Goal: Task Accomplishment & Management: Use online tool/utility

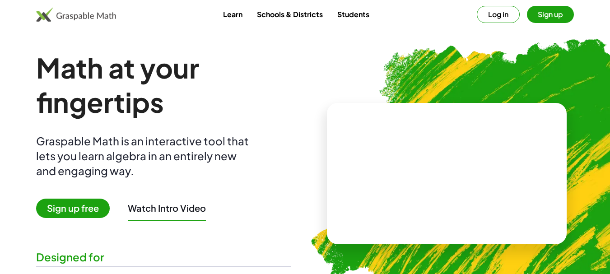
click at [358, 64] on img at bounding box center [492, 169] width 397 height 334
click at [92, 205] on span "Sign up free" at bounding box center [73, 208] width 74 height 19
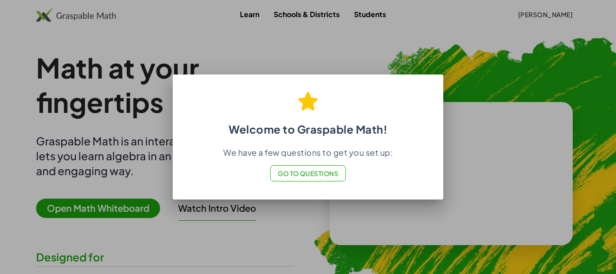
click at [388, 229] on div at bounding box center [308, 137] width 616 height 274
click at [326, 176] on span "Go to Questions" at bounding box center [308, 173] width 61 height 8
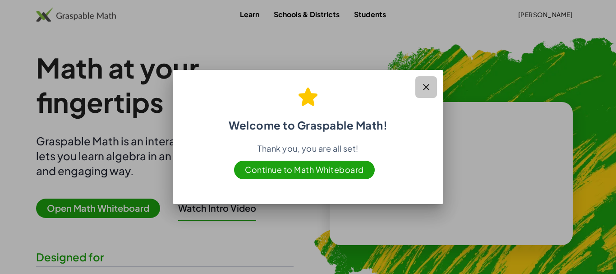
click at [432, 85] on button "button" at bounding box center [427, 87] width 22 height 22
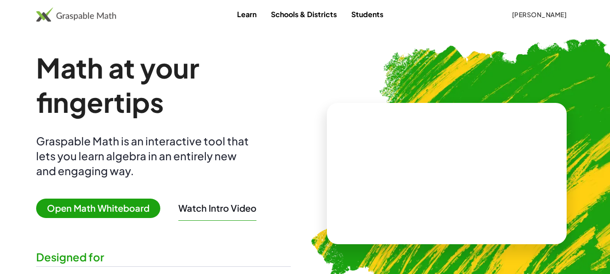
click at [454, 184] on video at bounding box center [446, 173] width 135 height 68
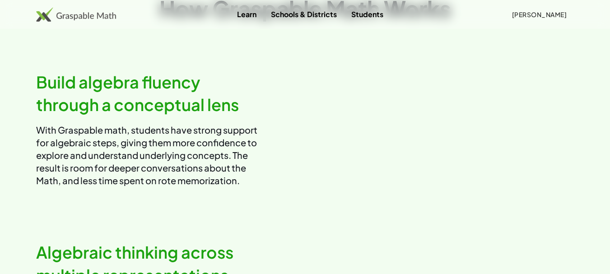
scroll to position [240, 0]
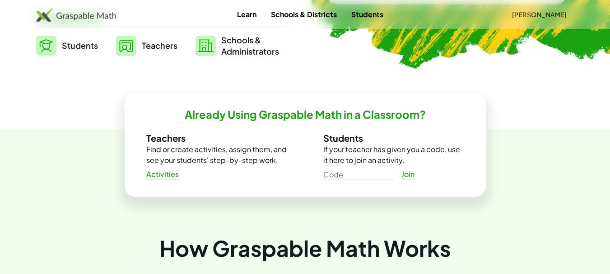
click at [131, 44] on img at bounding box center [126, 46] width 20 height 20
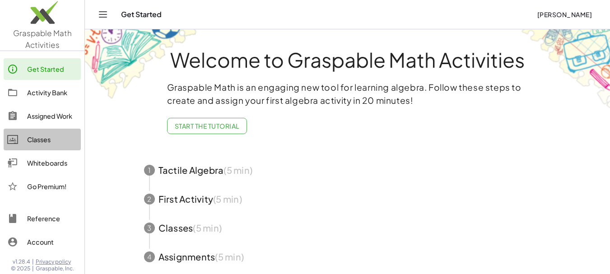
click at [60, 136] on div "Classes" at bounding box center [52, 139] width 50 height 11
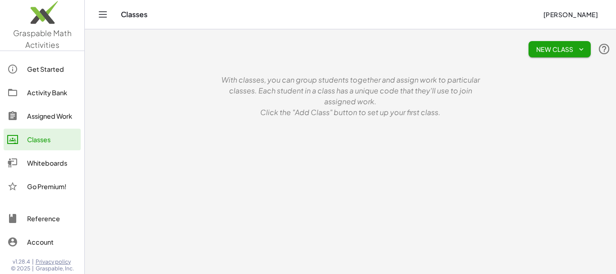
click at [217, 143] on main "New Class With classes, you can group students together and assign work to part…" at bounding box center [351, 137] width 532 height 274
click at [541, 50] on span "New Class" at bounding box center [560, 49] width 48 height 8
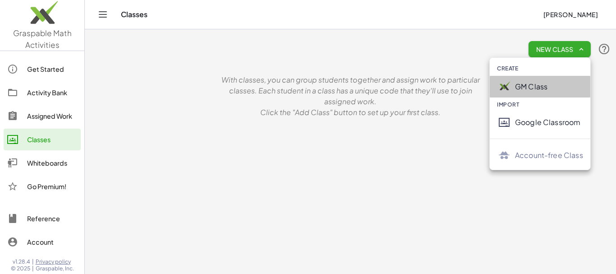
click at [526, 85] on div "GM Class" at bounding box center [549, 86] width 68 height 11
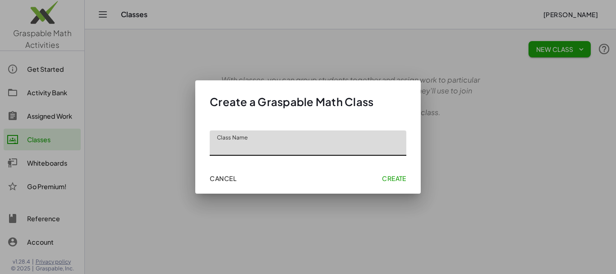
click at [458, 114] on div at bounding box center [308, 137] width 616 height 274
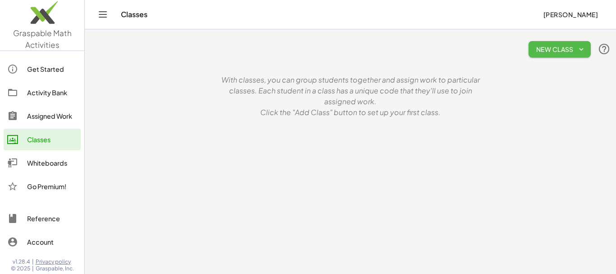
click at [539, 45] on span "New Class" at bounding box center [560, 49] width 48 height 8
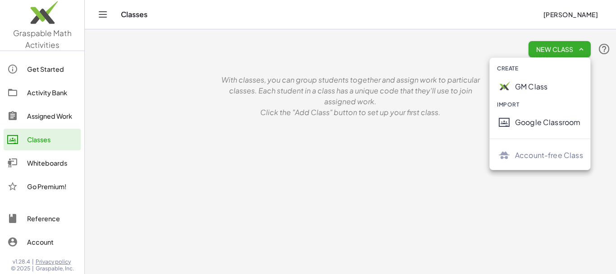
click at [531, 90] on div "GM Class" at bounding box center [549, 86] width 68 height 11
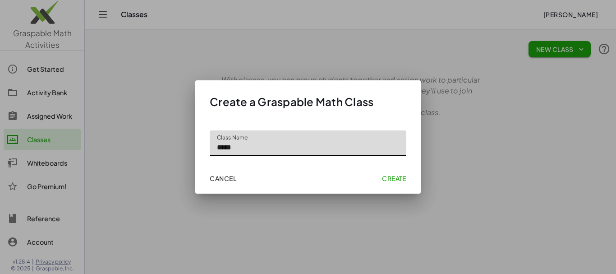
type input "*****"
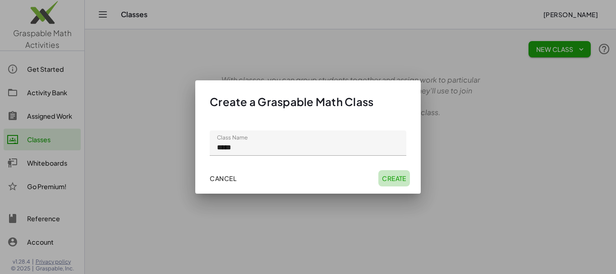
click at [386, 177] on span "Create" at bounding box center [394, 178] width 24 height 8
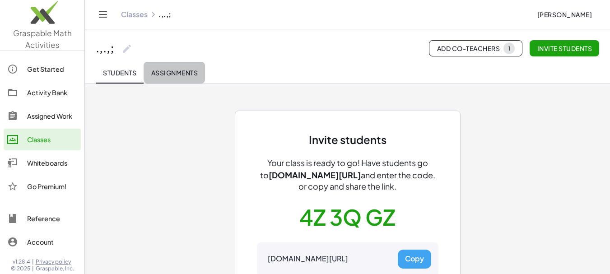
click at [188, 77] on button "Assignments" at bounding box center [173, 73] width 61 height 22
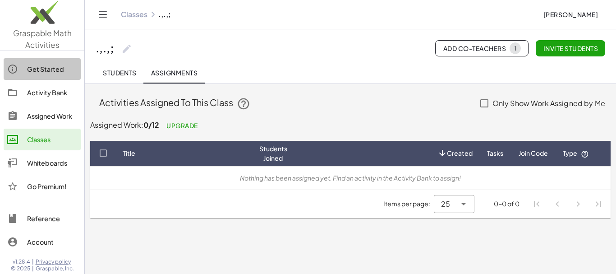
click at [47, 70] on div "Get Started" at bounding box center [52, 69] width 50 height 11
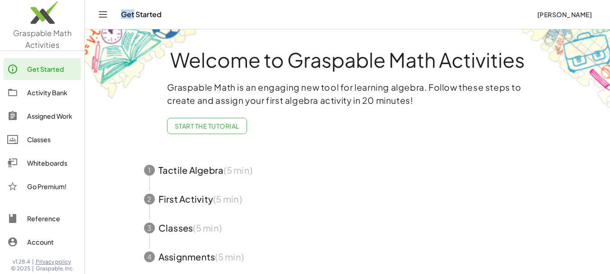
drag, startPoint x: 134, startPoint y: 17, endPoint x: 102, endPoint y: 15, distance: 31.6
click at [102, 15] on div "Get Started Ricardo Viana" at bounding box center [347, 14] width 503 height 29
click at [102, 15] on icon "Toggle navigation" at bounding box center [102, 14] width 11 height 11
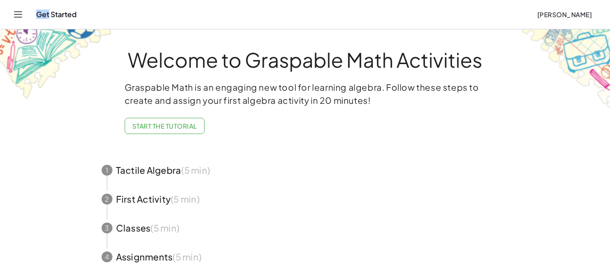
click at [164, 130] on button "Start the Tutorial" at bounding box center [165, 126] width 80 height 16
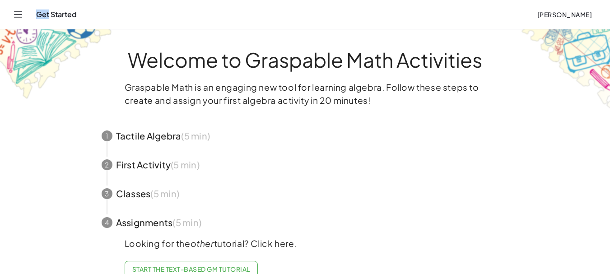
click at [172, 138] on span "button" at bounding box center [305, 135] width 429 height 29
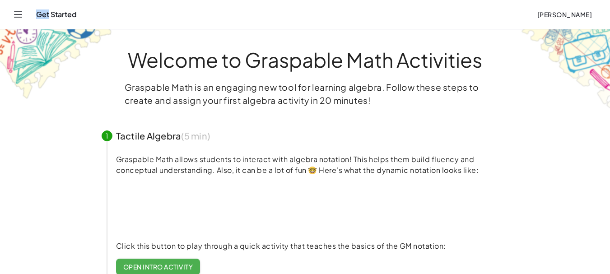
click at [152, 264] on span "Open Intro Activity" at bounding box center [158, 267] width 70 height 8
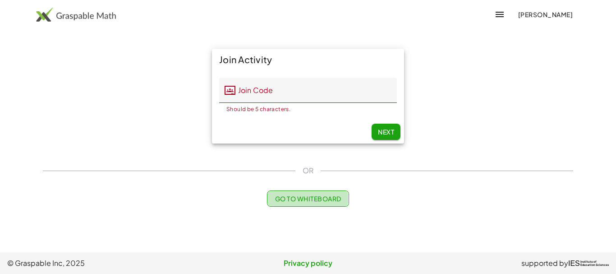
click at [287, 196] on span "Go to Whiteboard" at bounding box center [308, 198] width 66 height 8
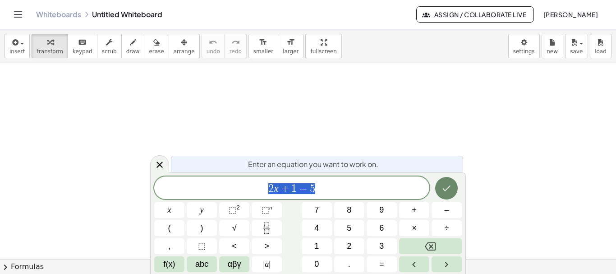
click at [448, 186] on icon "Done" at bounding box center [446, 188] width 11 height 11
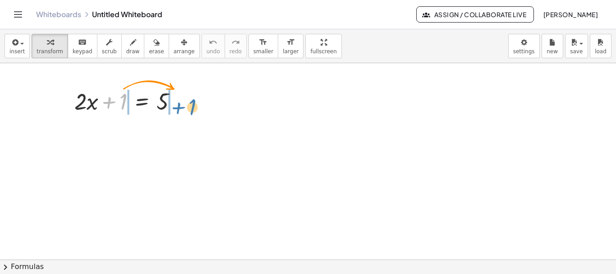
drag, startPoint x: 120, startPoint y: 105, endPoint x: 189, endPoint y: 104, distance: 68.6
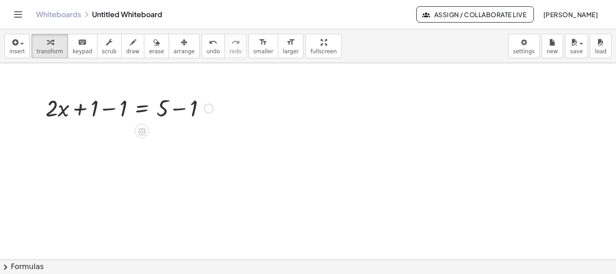
click at [142, 102] on div "+ · 2 · x + 1 = 5 + · 2 · x = 5 + 1 − 1 + − 1" at bounding box center [142, 102] width 0 height 0
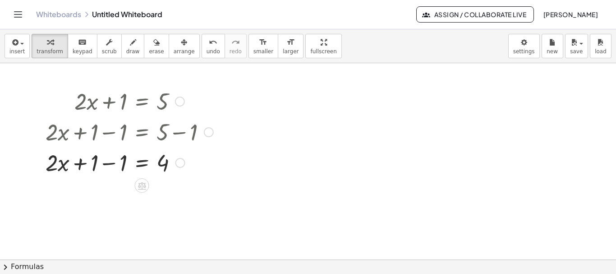
click at [189, 104] on div at bounding box center [129, 100] width 177 height 31
click at [114, 172] on div at bounding box center [129, 162] width 177 height 31
click at [111, 133] on div at bounding box center [129, 131] width 177 height 31
click at [125, 108] on div at bounding box center [129, 100] width 177 height 31
click at [120, 164] on div at bounding box center [129, 162] width 177 height 31
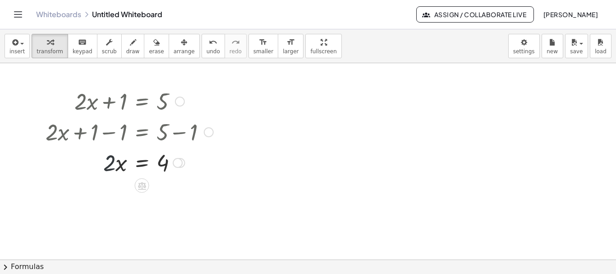
click at [111, 166] on div at bounding box center [129, 162] width 177 height 31
click at [148, 188] on div at bounding box center [142, 185] width 14 height 14
click at [148, 188] on div "×" at bounding box center [142, 185] width 14 height 14
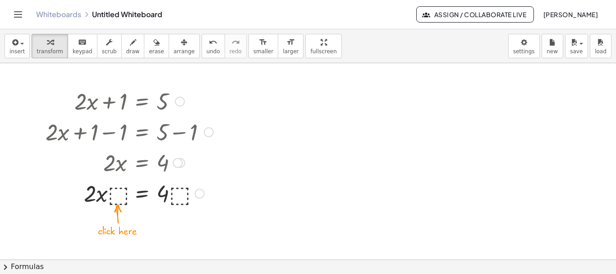
click at [122, 192] on div at bounding box center [129, 192] width 177 height 31
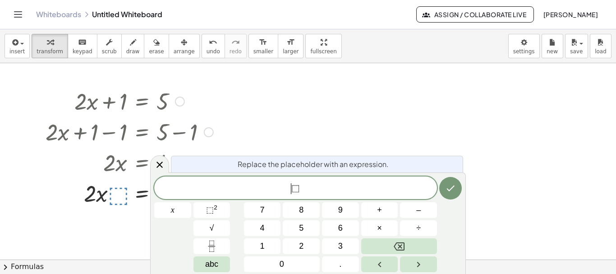
click at [224, 178] on div "​ ⬚" at bounding box center [295, 187] width 283 height 23
click at [293, 189] on span "⬚" at bounding box center [295, 188] width 9 height 11
click at [458, 185] on button "Done" at bounding box center [450, 188] width 23 height 23
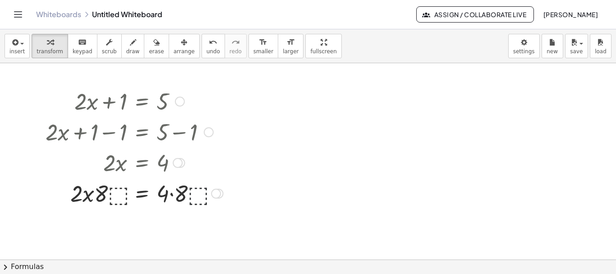
click at [226, 177] on div at bounding box center [134, 192] width 187 height 31
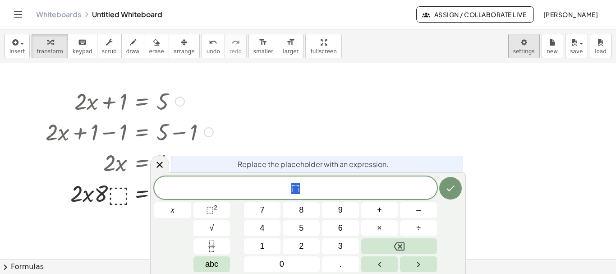
click at [530, 48] on body "Graspable Math Activities Get Started Activity Bank Assigned Work Classes White…" at bounding box center [308, 137] width 616 height 274
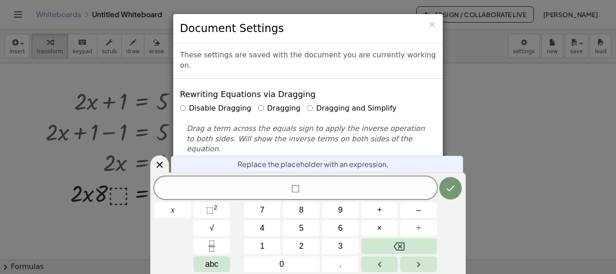
click at [215, 103] on label "Disable Dragging" at bounding box center [215, 108] width 71 height 10
click at [307, 103] on label "Dragging and Simplify" at bounding box center [351, 108] width 89 height 10
click at [430, 27] on span "×" at bounding box center [432, 24] width 8 height 11
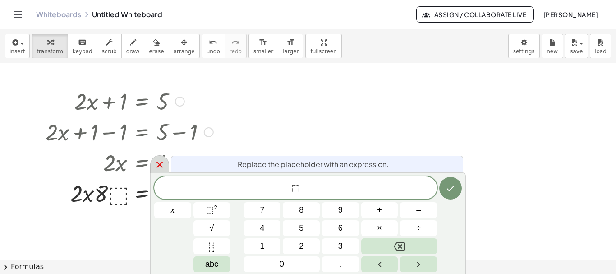
click at [162, 165] on icon at bounding box center [159, 164] width 11 height 11
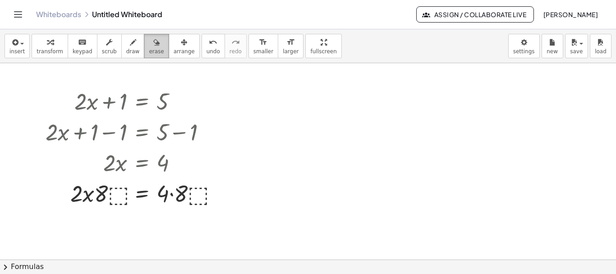
click at [149, 49] on span "erase" at bounding box center [156, 51] width 15 height 6
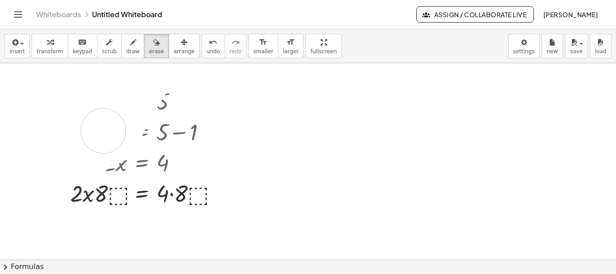
drag, startPoint x: 133, startPoint y: 100, endPoint x: 127, endPoint y: 92, distance: 9.9
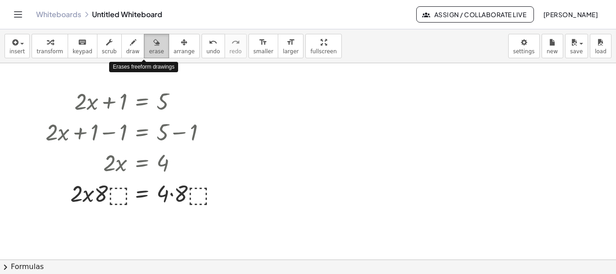
click at [144, 51] on button "erase" at bounding box center [156, 46] width 25 height 24
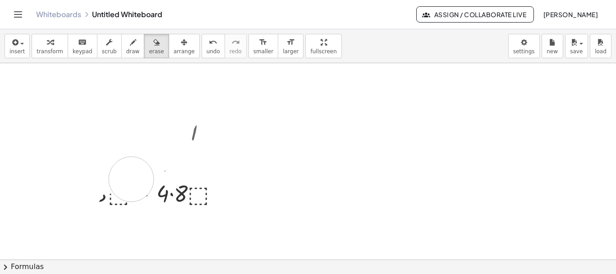
drag, startPoint x: 65, startPoint y: 125, endPoint x: 143, endPoint y: 146, distance: 81.0
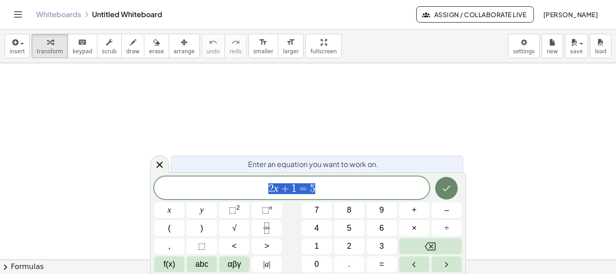
click at [448, 191] on icon "Done" at bounding box center [446, 188] width 11 height 11
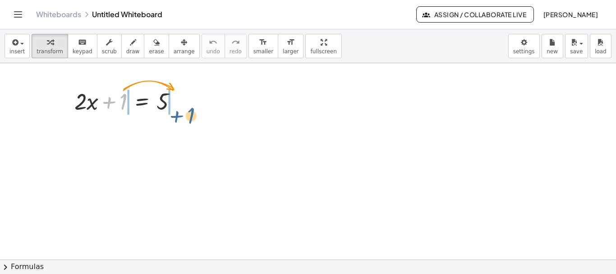
drag, startPoint x: 132, startPoint y: 117, endPoint x: 176, endPoint y: 102, distance: 46.4
click at [176, 102] on div at bounding box center [129, 100] width 119 height 31
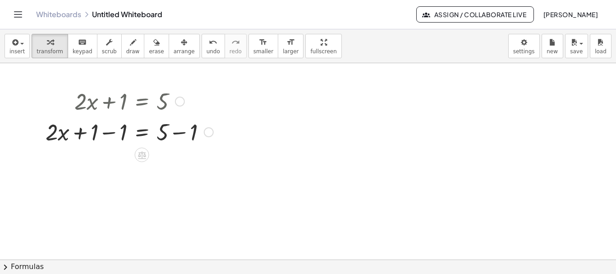
click at [211, 130] on div at bounding box center [209, 132] width 10 height 10
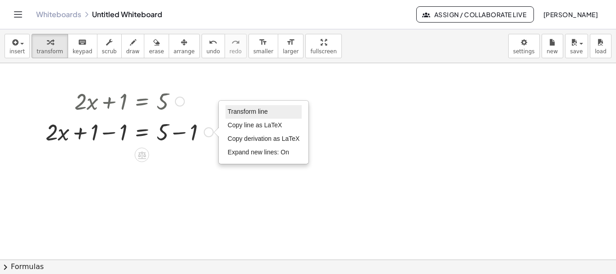
click at [233, 114] on span "Transform line" at bounding box center [248, 111] width 40 height 7
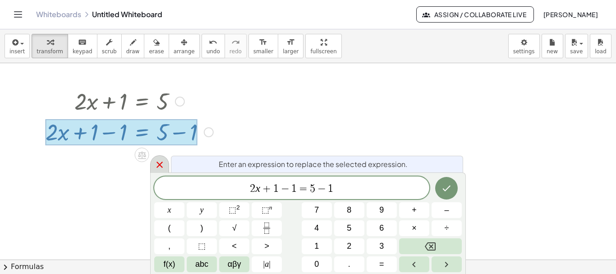
drag, startPoint x: 233, startPoint y: 114, endPoint x: 161, endPoint y: 164, distance: 87.9
click at [161, 164] on icon at bounding box center [160, 165] width 6 height 6
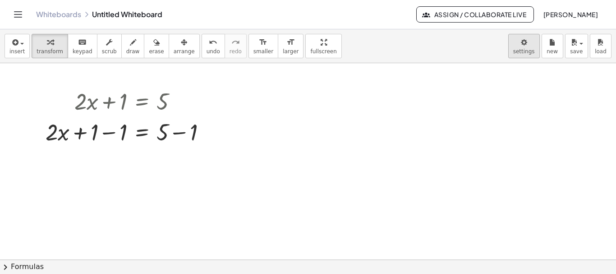
click at [520, 54] on body "Graspable Math Activities Get Started Activity Bank Assigned Work Classes White…" at bounding box center [308, 137] width 616 height 274
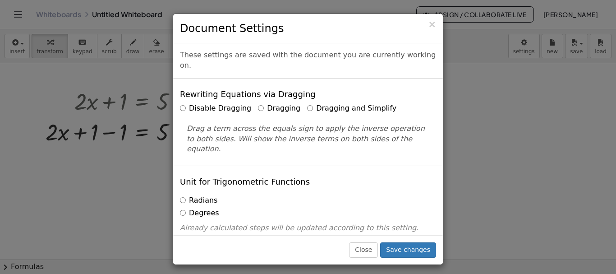
click at [360, 103] on label "Dragging and Simplify" at bounding box center [351, 108] width 89 height 10
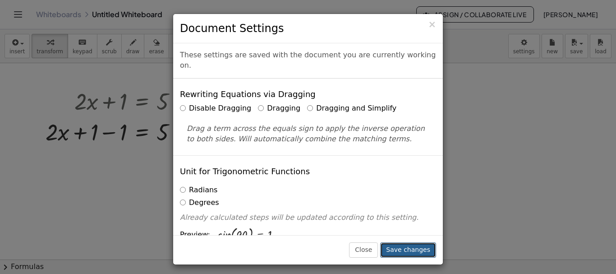
click at [399, 248] on button "Save changes" at bounding box center [408, 249] width 56 height 15
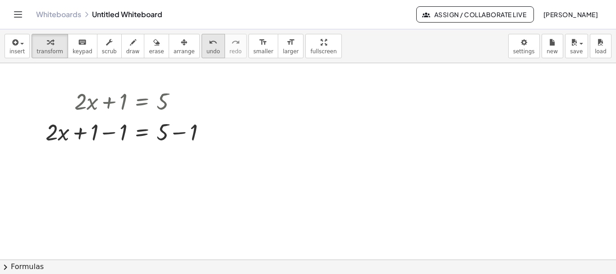
drag, startPoint x: 126, startPoint y: 106, endPoint x: 206, endPoint y: 50, distance: 98.0
click at [206, 50] on div "insert select one: Math Expression Function Text Youtube Video Graphing Geometr…" at bounding box center [308, 151] width 616 height 245
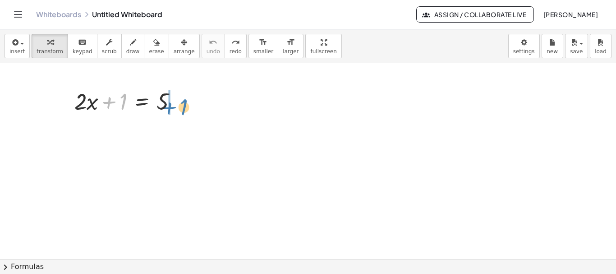
drag, startPoint x: 120, startPoint y: 100, endPoint x: 183, endPoint y: 101, distance: 62.7
click at [183, 101] on div at bounding box center [129, 100] width 119 height 31
click at [183, 101] on div at bounding box center [158, 100] width 119 height 31
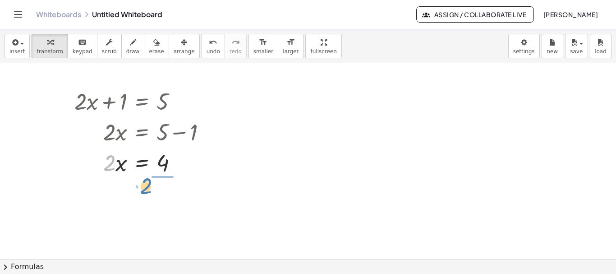
drag, startPoint x: 113, startPoint y: 163, endPoint x: 149, endPoint y: 186, distance: 43.2
click at [161, 201] on div at bounding box center [144, 199] width 148 height 45
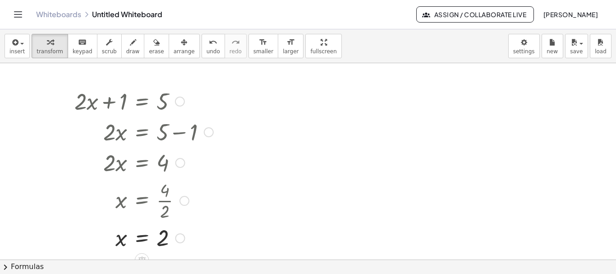
click at [153, 254] on div "+ · 2 · x + 1 = 5 · 2 · x = + 5 − 1 · 2 · x = 4 x = · 4 · 2 x = 2" at bounding box center [140, 168] width 159 height 171
click at [578, 53] on span "save" at bounding box center [576, 51] width 13 height 6
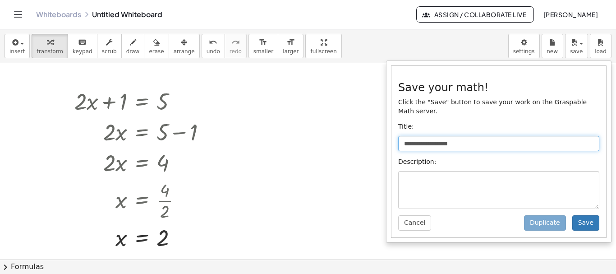
click at [476, 136] on input "**********" at bounding box center [498, 143] width 201 height 15
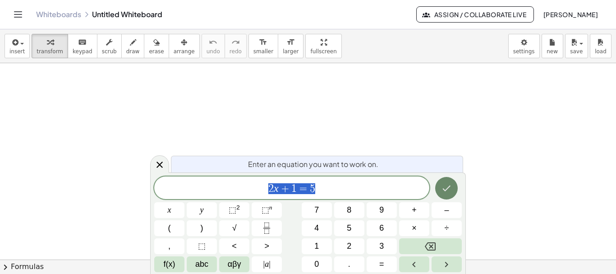
click at [439, 195] on button "Done" at bounding box center [446, 188] width 23 height 23
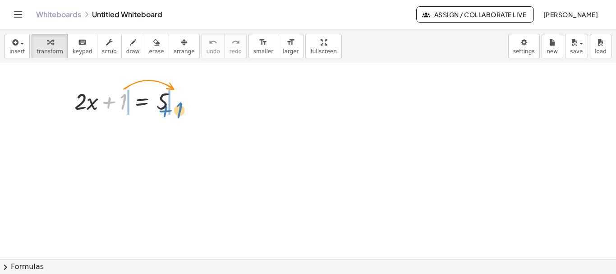
drag, startPoint x: 124, startPoint y: 107, endPoint x: 180, endPoint y: 116, distance: 56.6
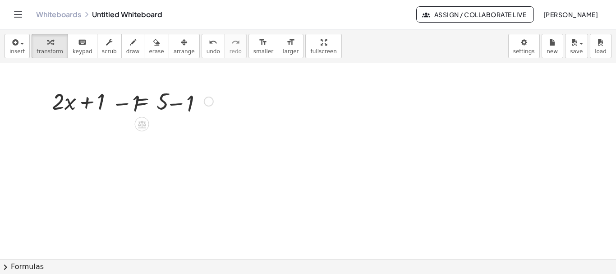
click at [180, 116] on div "+ 1 + · 2 · x + 1 = 5 + 1 − 1 + − 1 + · 2 · x + 1 = 5" at bounding box center [126, 100] width 188 height 35
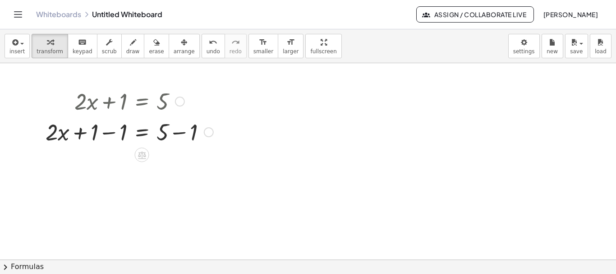
click at [180, 116] on div at bounding box center [129, 131] width 177 height 31
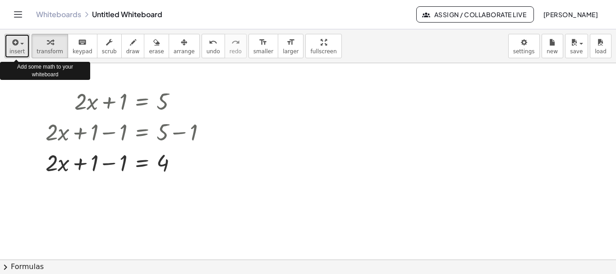
click at [23, 49] on button "insert" at bounding box center [17, 46] width 25 height 24
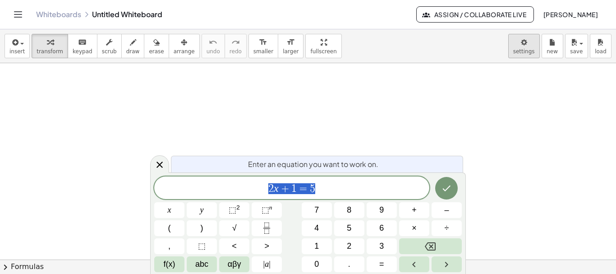
click at [523, 42] on body "Graspable Math Activities Get Started Activity Bank Assigned Work Classes White…" at bounding box center [308, 137] width 616 height 274
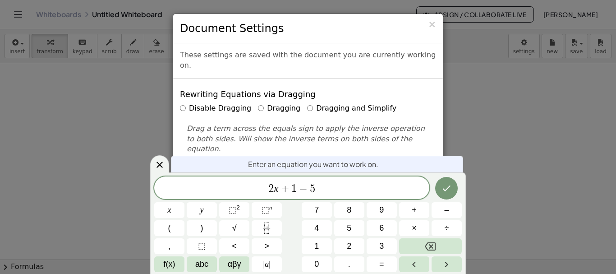
click at [347, 103] on label "Dragging and Simplify" at bounding box center [351, 108] width 89 height 10
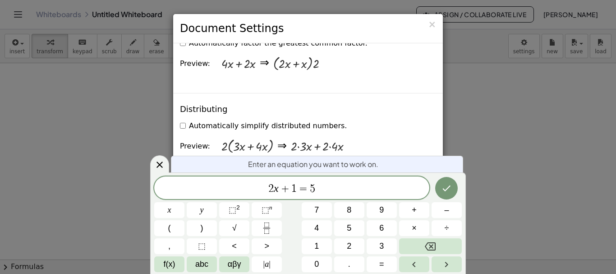
scroll to position [671, 0]
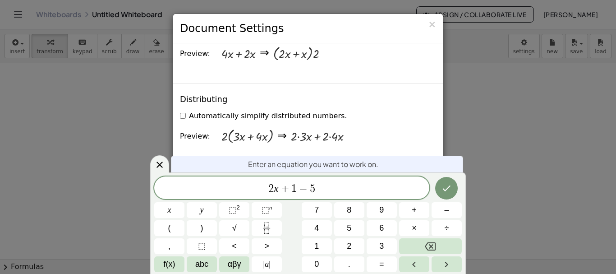
click at [285, 108] on div "Automatically simplify distributed numbers." at bounding box center [308, 115] width 256 height 14
click at [282, 111] on label "Automatically simplify distributed numbers." at bounding box center [263, 116] width 167 height 10
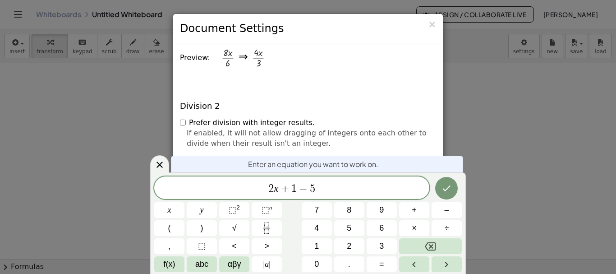
scroll to position [1175, 0]
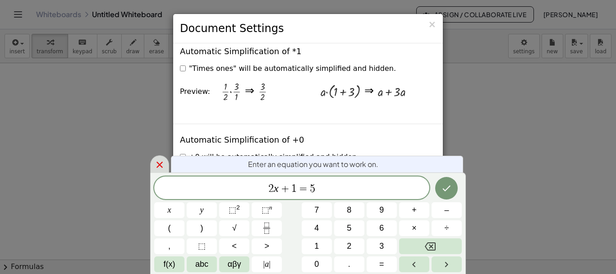
click at [161, 168] on icon at bounding box center [159, 164] width 11 height 11
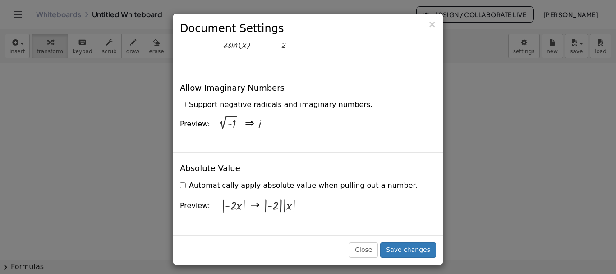
scroll to position [1846, 0]
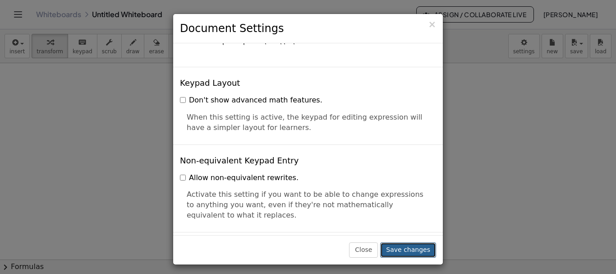
click at [406, 250] on button "Save changes" at bounding box center [408, 249] width 56 height 15
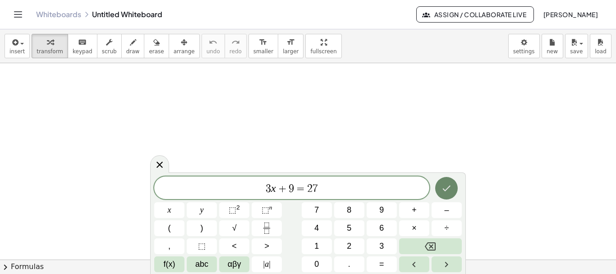
click at [440, 185] on button "Done" at bounding box center [446, 188] width 23 height 23
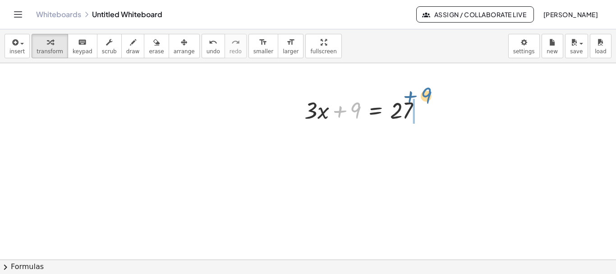
drag, startPoint x: 351, startPoint y: 109, endPoint x: 423, endPoint y: 93, distance: 73.8
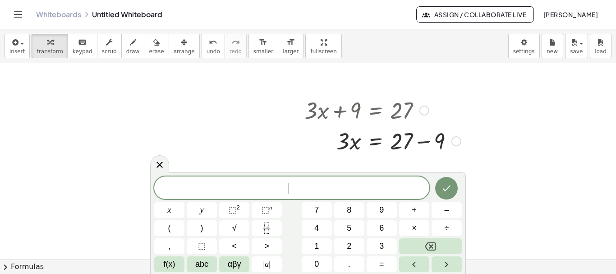
click at [457, 140] on div at bounding box center [457, 141] width 10 height 10
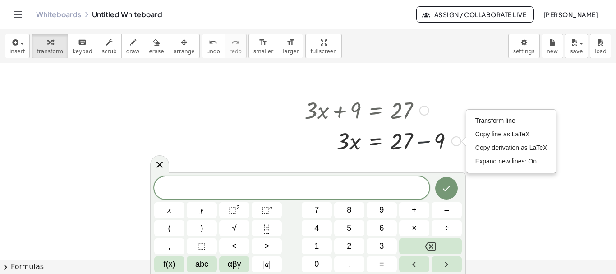
click at [425, 140] on div at bounding box center [383, 140] width 166 height 31
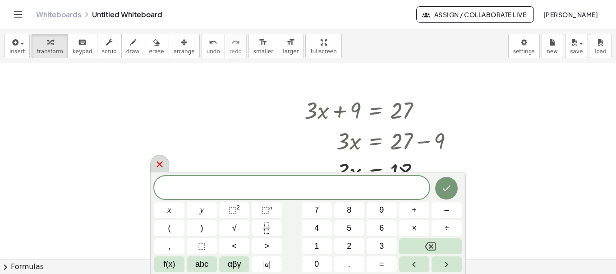
click at [153, 159] on div at bounding box center [159, 164] width 19 height 18
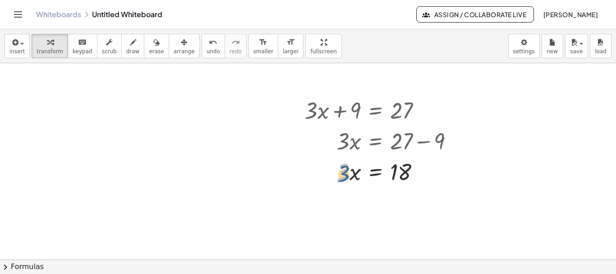
drag, startPoint x: 347, startPoint y: 178, endPoint x: 349, endPoint y: 186, distance: 8.4
click at [349, 186] on div "+ · 3 · x + 9 = 27 · 3 · x = + 27 − 9 · 3 · 3 · x = 18 Transform line Copy line…" at bounding box center [379, 140] width 177 height 97
click at [346, 177] on div at bounding box center [383, 171] width 166 height 31
drag, startPoint x: 346, startPoint y: 177, endPoint x: 396, endPoint y: 194, distance: 53.1
click at [403, 210] on div at bounding box center [383, 208] width 166 height 45
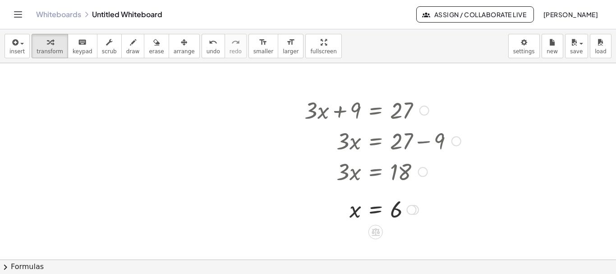
click at [451, 219] on div at bounding box center [383, 209] width 166 height 30
drag, startPoint x: 406, startPoint y: 210, endPoint x: 412, endPoint y: 211, distance: 6.8
click at [412, 211] on div at bounding box center [383, 209] width 166 height 30
click at [412, 211] on div at bounding box center [412, 210] width 10 height 10
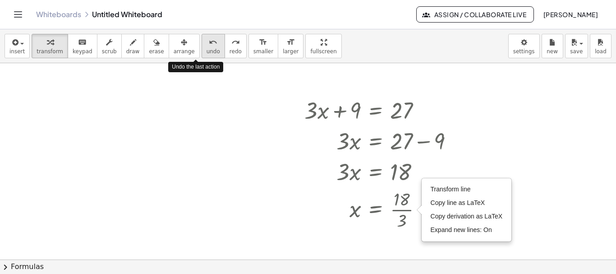
click at [207, 48] on span "undo" at bounding box center [214, 51] width 14 height 6
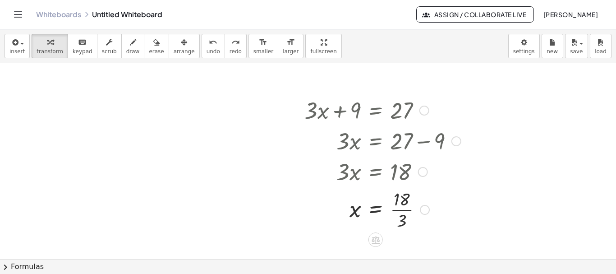
click at [421, 212] on div at bounding box center [425, 210] width 10 height 10
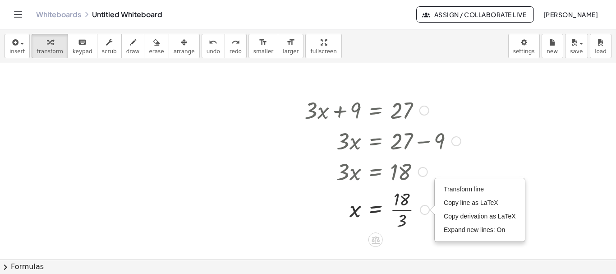
click at [421, 212] on div "Transform line Copy line as LaTeX Copy derivation as LaTeX Expand new lines: On" at bounding box center [425, 210] width 10 height 10
click at [377, 208] on div at bounding box center [383, 208] width 166 height 45
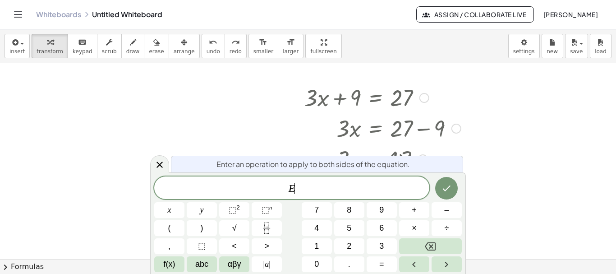
click at [377, 208] on button "9" at bounding box center [382, 210] width 30 height 16
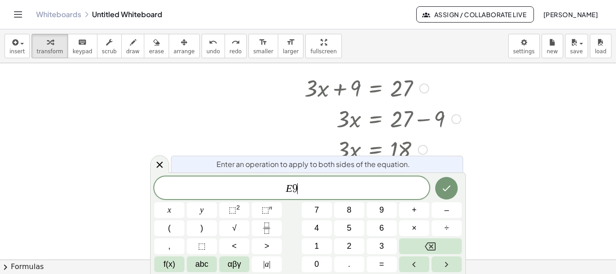
scroll to position [24, 0]
click at [504, 136] on div at bounding box center [308, 264] width 616 height 451
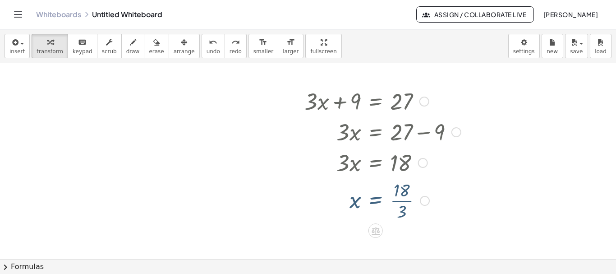
scroll to position [0, 0]
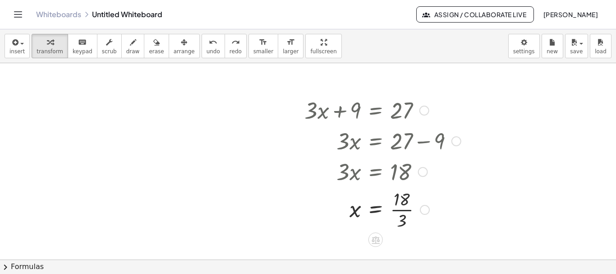
click at [407, 215] on div at bounding box center [383, 208] width 166 height 45
click at [407, 215] on div at bounding box center [383, 209] width 166 height 30
click at [400, 211] on div at bounding box center [383, 209] width 166 height 30
click at [411, 208] on div at bounding box center [412, 210] width 10 height 10
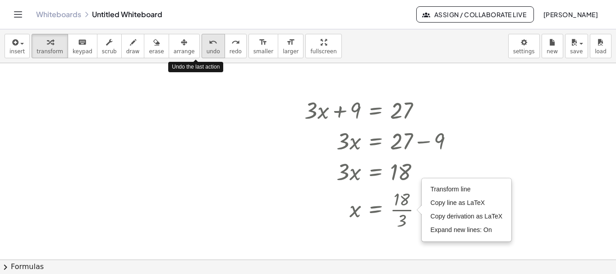
click at [207, 51] on span "undo" at bounding box center [214, 51] width 14 height 6
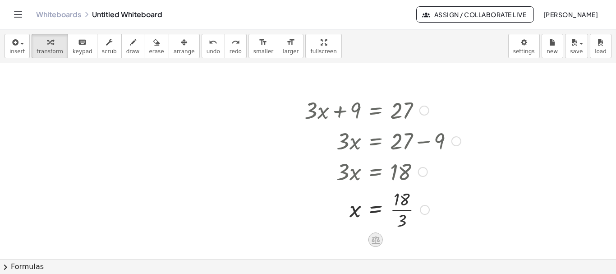
click at [373, 240] on icon at bounding box center [375, 239] width 9 height 9
click at [373, 240] on span "×" at bounding box center [375, 239] width 5 height 13
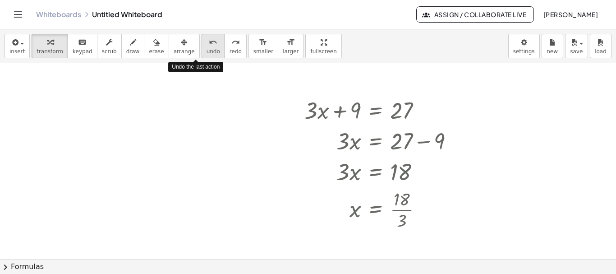
click at [207, 50] on span "undo" at bounding box center [214, 51] width 14 height 6
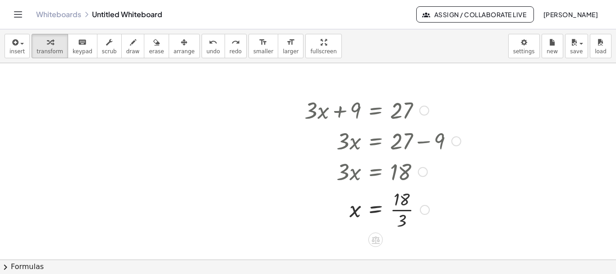
click at [409, 139] on div at bounding box center [383, 140] width 166 height 31
click at [401, 223] on div at bounding box center [382, 208] width 127 height 45
click at [414, 208] on div at bounding box center [412, 210] width 10 height 10
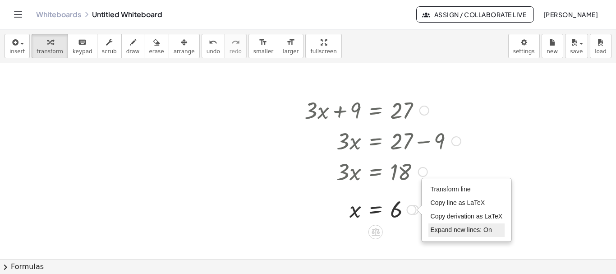
click at [436, 225] on li "Expand new lines: On" at bounding box center [467, 230] width 77 height 14
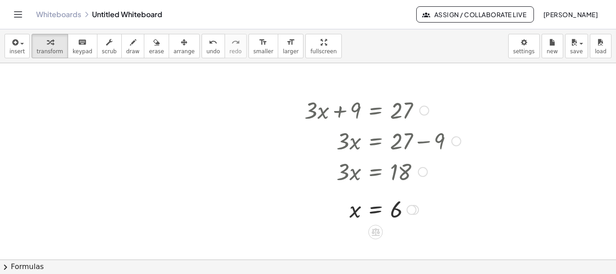
click at [414, 210] on div "Transform line Copy line as LaTeX Copy derivation as LaTeX Expand new lines: On" at bounding box center [412, 210] width 10 height 10
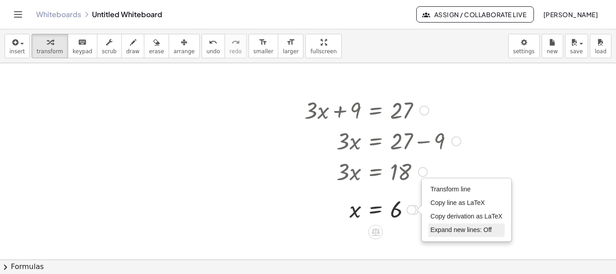
click at [432, 228] on span "Expand new lines: Off" at bounding box center [461, 229] width 61 height 7
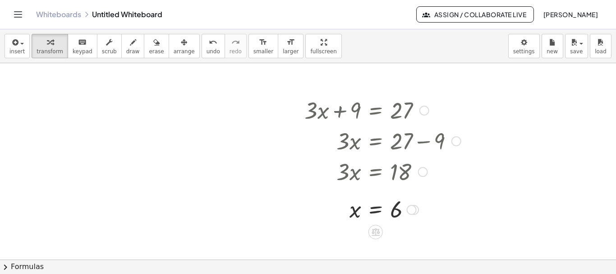
drag, startPoint x: 413, startPoint y: 208, endPoint x: 322, endPoint y: 139, distance: 114.1
click at [322, 139] on div at bounding box center [383, 140] width 166 height 31
drag, startPoint x: 297, startPoint y: 54, endPoint x: 297, endPoint y: 108, distance: 54.6
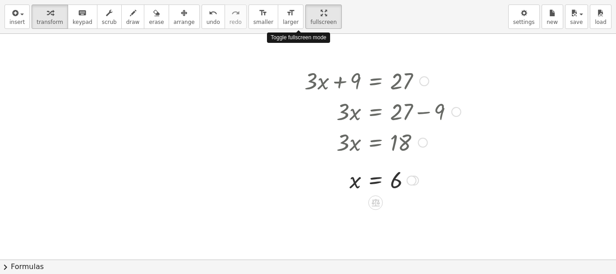
click at [297, 108] on div "insert select one: Math Expression Function Text Youtube Video Graphing Geometr…" at bounding box center [308, 137] width 616 height 274
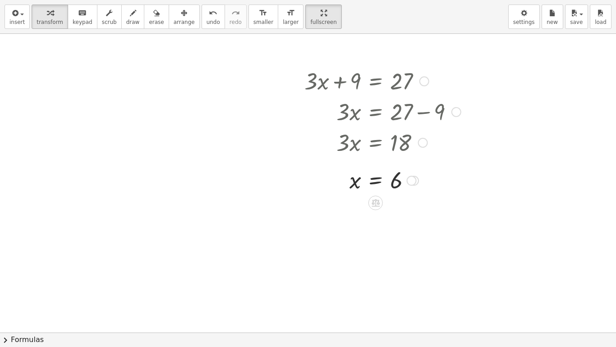
drag, startPoint x: 283, startPoint y: 81, endPoint x: 349, endPoint y: 134, distance: 85.1
click at [349, 134] on div "+ · 3 · x + 9 = 27 · 3 · x = + 27 − 9 · 3 · x = 18 x = · 18 · 3 x = 6 Transform…" at bounding box center [308, 332] width 616 height 597
click at [323, 84] on div at bounding box center [383, 80] width 166 height 31
drag, startPoint x: 323, startPoint y: 84, endPoint x: 254, endPoint y: 87, distance: 69.5
click at [254, 87] on div "+ · 3 · x + 9 = 27 · 3 · x = + 27 − 9 · 3 · x = 18 x = · 18 · 3 x = 6 Transform…" at bounding box center [308, 332] width 616 height 597
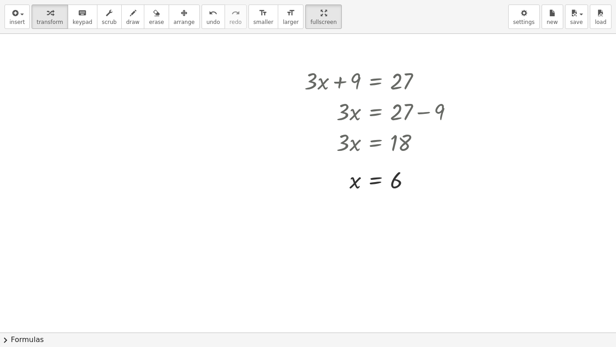
drag, startPoint x: 301, startPoint y: 58, endPoint x: 290, endPoint y: 56, distance: 11.4
click at [290, 56] on div at bounding box center [308, 332] width 616 height 597
drag, startPoint x: 290, startPoint y: 56, endPoint x: 391, endPoint y: 213, distance: 186.5
click at [391, 213] on div at bounding box center [308, 332] width 616 height 597
drag, startPoint x: 376, startPoint y: 196, endPoint x: 276, endPoint y: 211, distance: 101.2
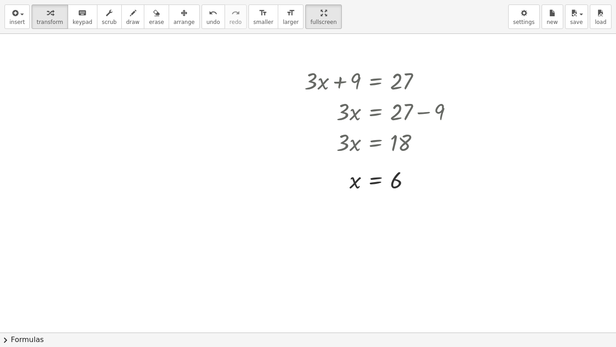
click at [276, 211] on div "+ · 3 · x + 9 = 27 · 3 · x = + 27 − 9 · 3 · x = 18 x = · 18 · 3 x = 6 Transform…" at bounding box center [308, 332] width 616 height 597
click at [413, 178] on div "Transform line Copy line as LaTeX Copy derivation as LaTeX Expand new lines: Off" at bounding box center [412, 181] width 10 height 10
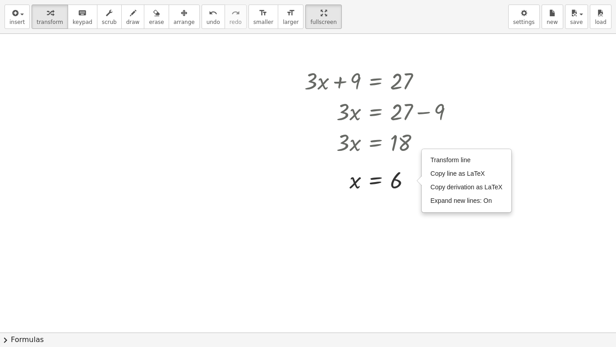
click at [475, 53] on div at bounding box center [308, 332] width 616 height 597
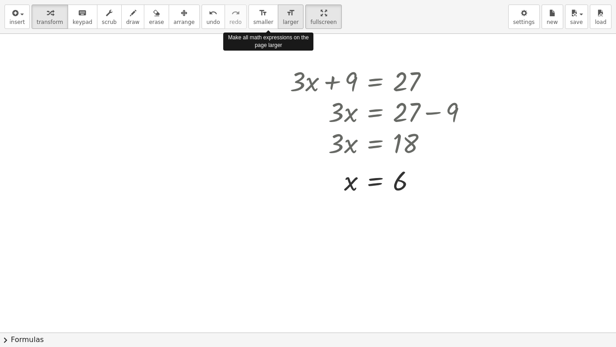
click at [283, 20] on span "larger" at bounding box center [291, 22] width 16 height 6
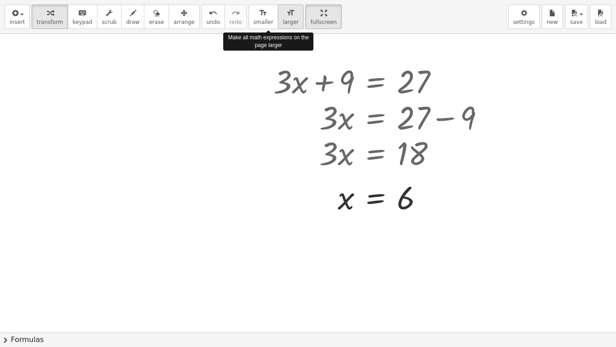
click at [283, 20] on span "larger" at bounding box center [291, 22] width 16 height 6
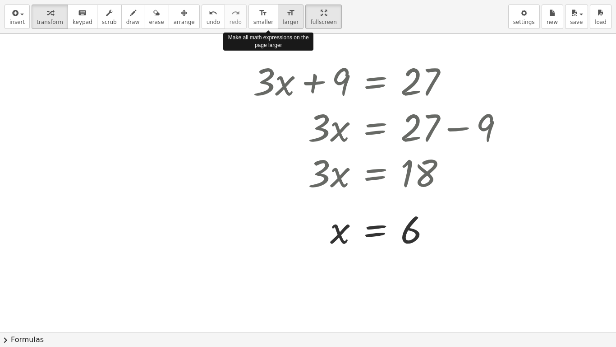
click at [283, 20] on span "larger" at bounding box center [291, 22] width 16 height 6
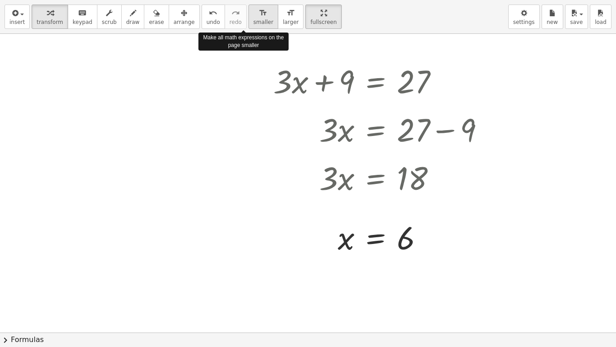
click at [254, 20] on span "smaller" at bounding box center [264, 22] width 20 height 6
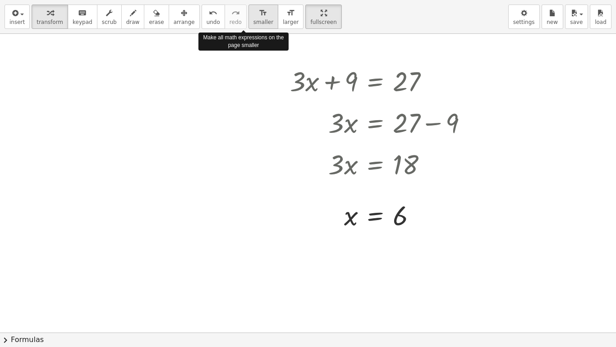
click at [254, 20] on span "smaller" at bounding box center [264, 22] width 20 height 6
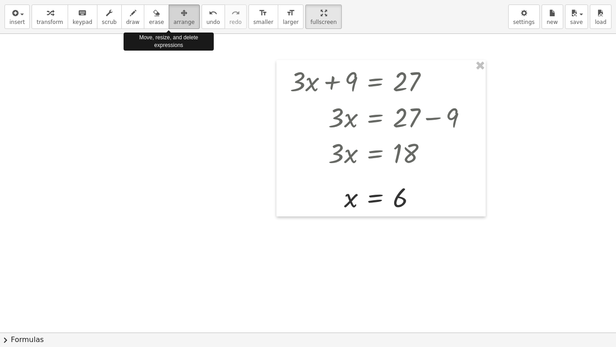
click at [177, 20] on span "arrange" at bounding box center [184, 22] width 21 height 6
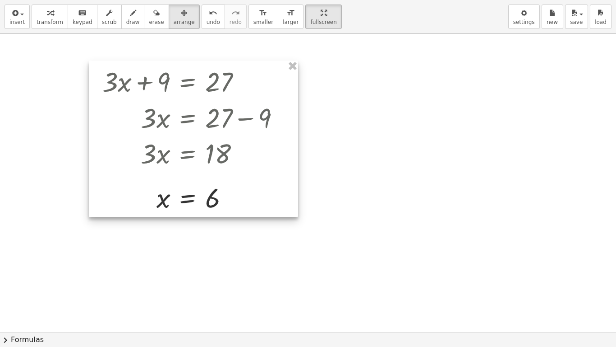
drag, startPoint x: 303, startPoint y: 75, endPoint x: 94, endPoint y: 73, distance: 209.4
click at [94, 73] on div at bounding box center [193, 138] width 209 height 156
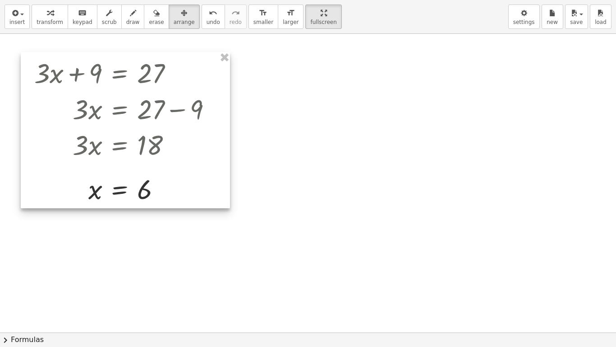
drag, startPoint x: 106, startPoint y: 74, endPoint x: 55, endPoint y: 67, distance: 51.9
click at [55, 67] on div at bounding box center [125, 130] width 209 height 156
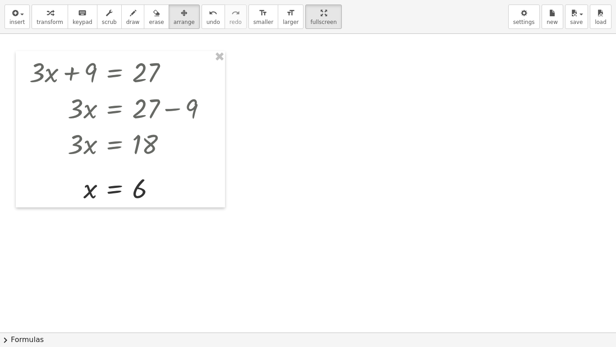
click at [251, 83] on div at bounding box center [308, 332] width 616 height 597
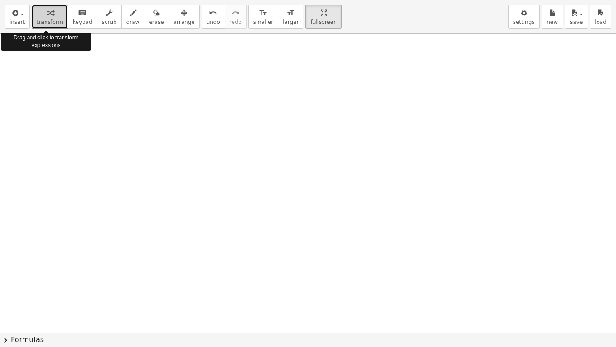
click at [55, 15] on div "button" at bounding box center [50, 12] width 27 height 11
drag, startPoint x: 55, startPoint y: 15, endPoint x: 46, endPoint y: 13, distance: 9.2
click at [47, 13] on icon "button" at bounding box center [50, 13] width 6 height 11
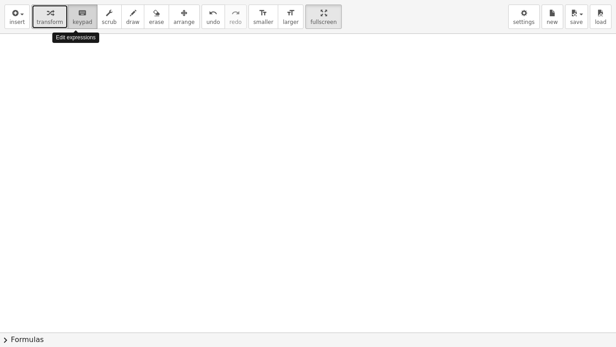
click at [80, 14] on div "keyboard" at bounding box center [83, 12] width 20 height 11
click at [79, 102] on div at bounding box center [308, 332] width 616 height 597
click at [78, 20] on span "keypad" at bounding box center [83, 22] width 20 height 6
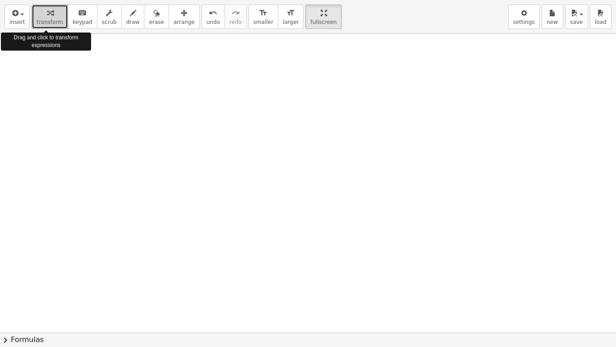
click at [41, 14] on div "button" at bounding box center [50, 12] width 27 height 11
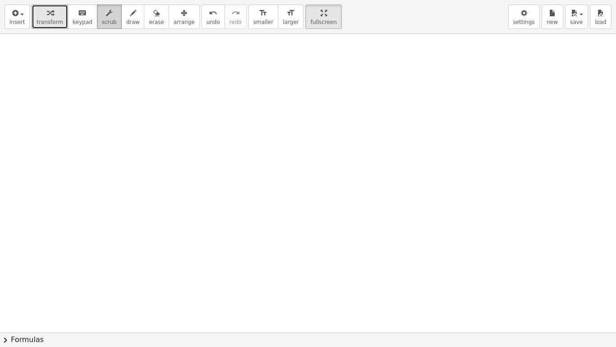
click at [106, 15] on icon "button" at bounding box center [109, 13] width 6 height 11
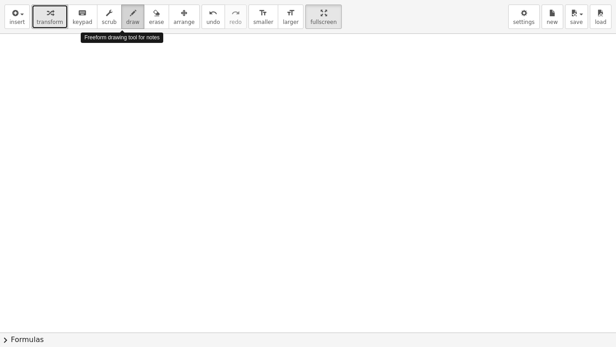
click at [126, 20] on span "draw" at bounding box center [133, 22] width 14 height 6
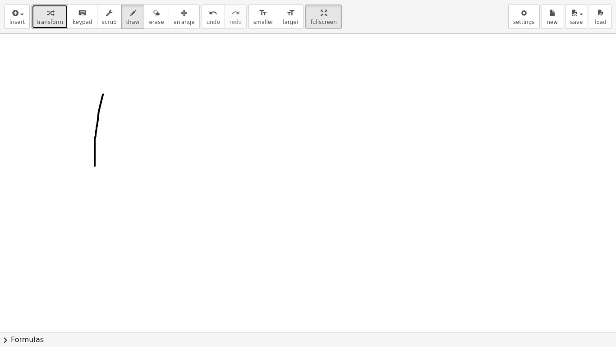
drag, startPoint x: 103, startPoint y: 94, endPoint x: 95, endPoint y: 168, distance: 74.5
click at [95, 168] on div at bounding box center [308, 332] width 616 height 597
drag, startPoint x: 95, startPoint y: 168, endPoint x: 176, endPoint y: 164, distance: 81.3
click at [176, 164] on div at bounding box center [308, 332] width 616 height 597
drag, startPoint x: 176, startPoint y: 164, endPoint x: 100, endPoint y: 98, distance: 100.4
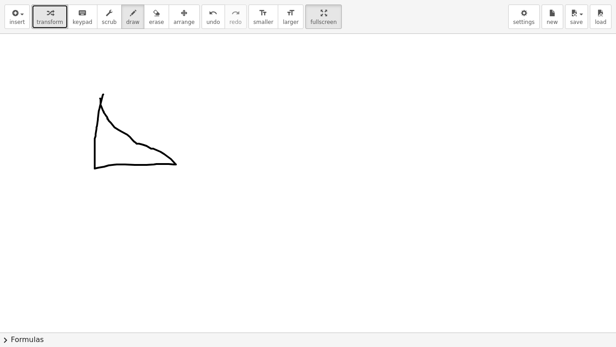
click at [100, 98] on div at bounding box center [308, 332] width 616 height 597
click at [160, 46] on div at bounding box center [308, 332] width 616 height 597
click at [149, 19] on span "erase" at bounding box center [156, 22] width 15 height 6
click at [115, 105] on div at bounding box center [308, 332] width 616 height 597
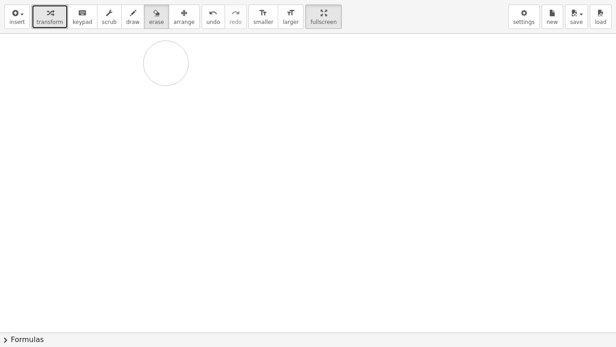
drag, startPoint x: 86, startPoint y: 145, endPoint x: 168, endPoint y: 54, distance: 122.7
click at [168, 54] on div at bounding box center [308, 332] width 616 height 597
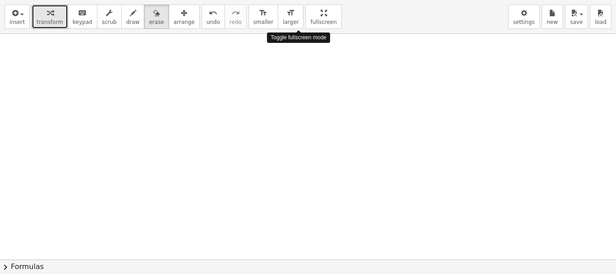
drag, startPoint x: 286, startPoint y: 14, endPoint x: 286, endPoint y: -41, distance: 54.6
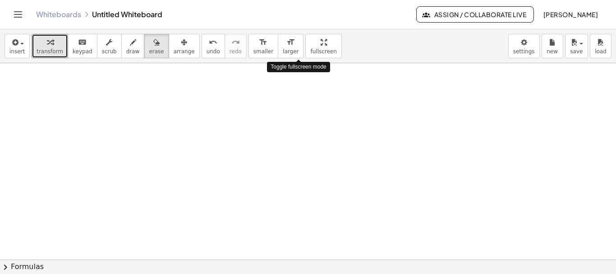
click at [286, 0] on html "Graspable Math Activities Get Started Activity Bank Assigned Work Classes White…" at bounding box center [308, 137] width 616 height 274
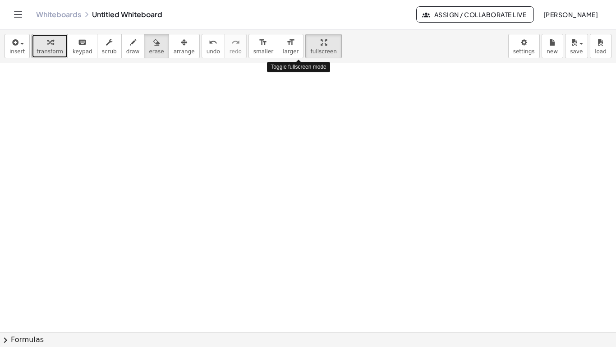
drag, startPoint x: 302, startPoint y: 49, endPoint x: 302, endPoint y: 104, distance: 54.6
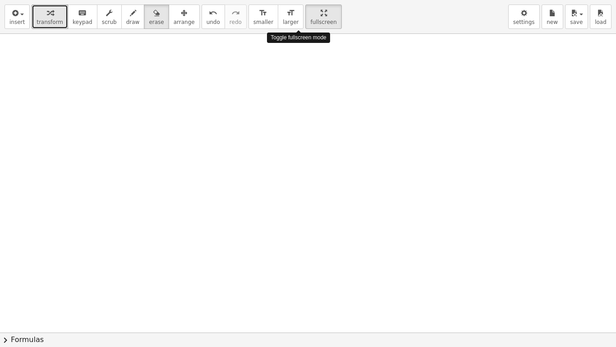
click at [302, 104] on div "insert select one: Math Expression Function Text Youtube Video Graphing Geometr…" at bounding box center [308, 173] width 616 height 347
click at [286, 122] on div at bounding box center [308, 332] width 616 height 597
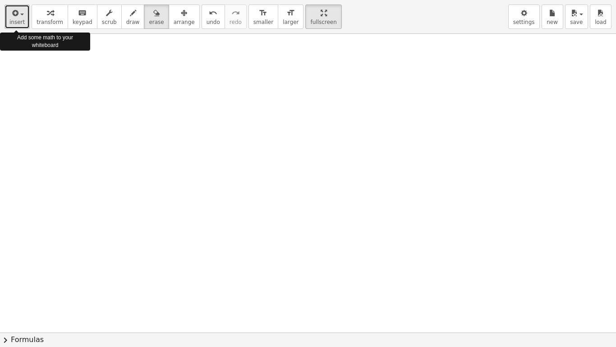
click at [18, 16] on span "button" at bounding box center [19, 14] width 2 height 6
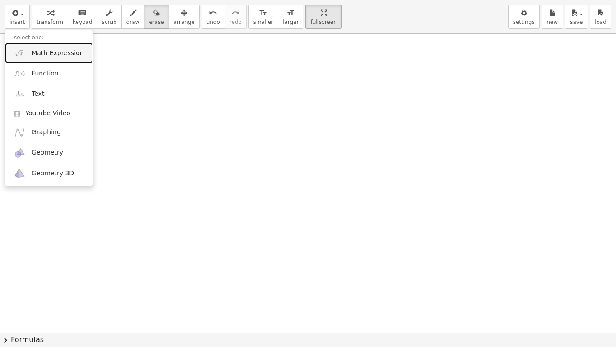
click at [56, 56] on span "Math Expression" at bounding box center [58, 53] width 52 height 9
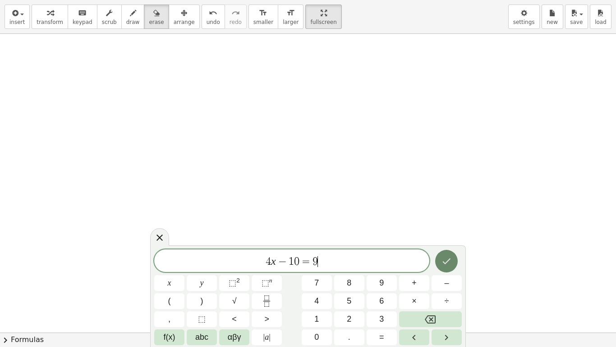
click at [442, 262] on icon "Done" at bounding box center [446, 260] width 11 height 11
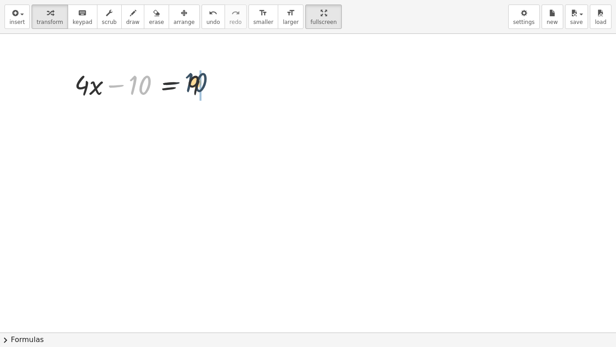
drag, startPoint x: 133, startPoint y: 92, endPoint x: 211, endPoint y: 88, distance: 78.1
click at [211, 88] on div at bounding box center [145, 84] width 150 height 36
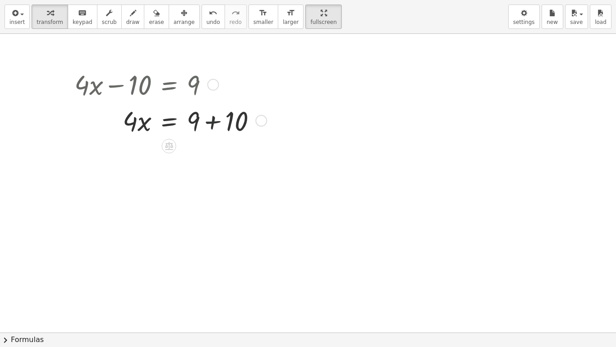
click at [218, 122] on div at bounding box center [169, 120] width 199 height 36
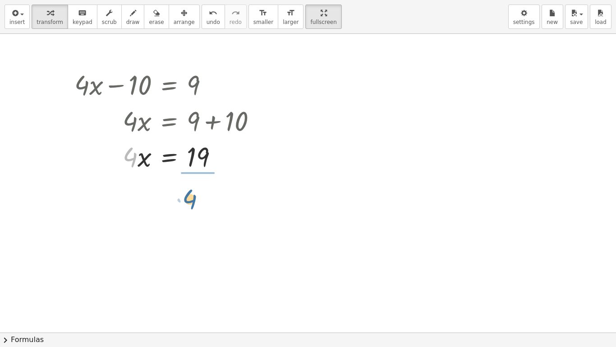
drag, startPoint x: 132, startPoint y: 162, endPoint x: 199, endPoint y: 200, distance: 77.4
click at [199, 200] on div at bounding box center [169, 200] width 199 height 53
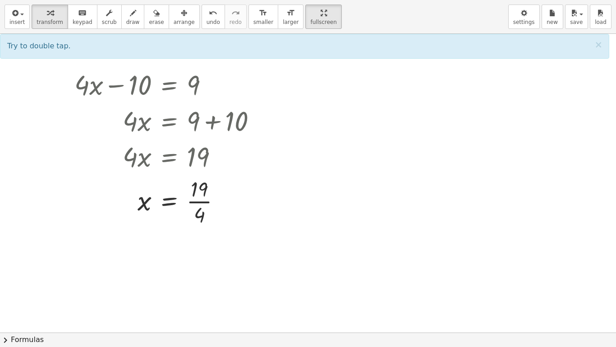
click at [198, 257] on div at bounding box center [308, 332] width 616 height 597
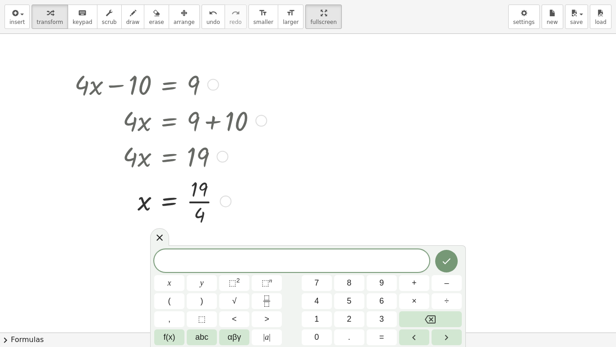
click at [244, 204] on div at bounding box center [169, 200] width 199 height 53
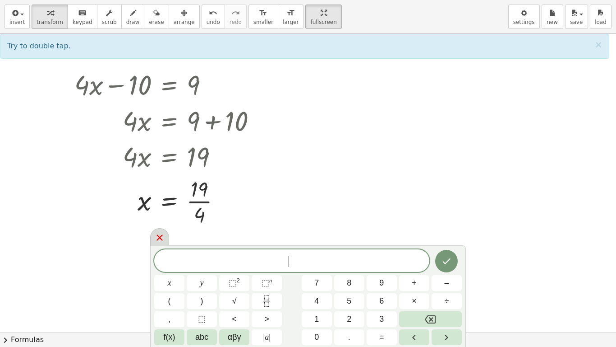
click at [157, 236] on icon at bounding box center [159, 237] width 11 height 11
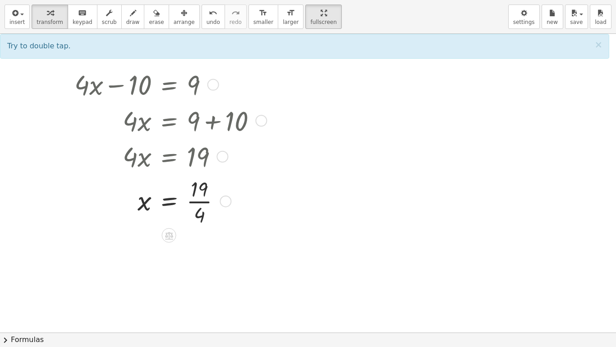
click at [200, 203] on div at bounding box center [169, 200] width 199 height 53
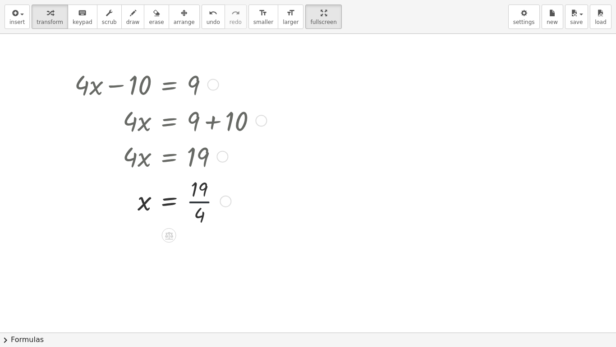
click at [200, 203] on div at bounding box center [169, 200] width 199 height 53
click at [332, 202] on div at bounding box center [308, 332] width 616 height 597
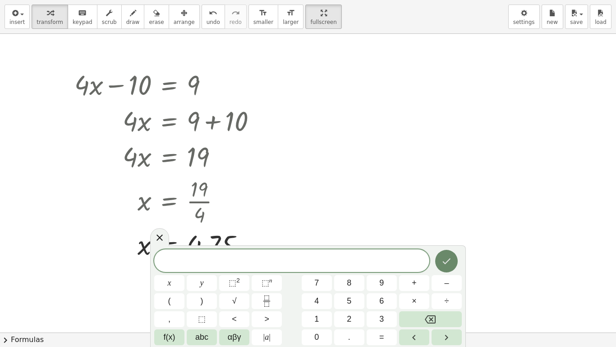
click at [444, 255] on button "Done" at bounding box center [446, 261] width 23 height 23
